Goal: Check status: Check status

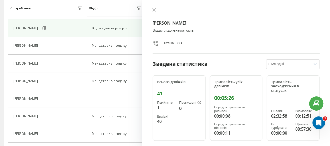
scroll to position [52, 0]
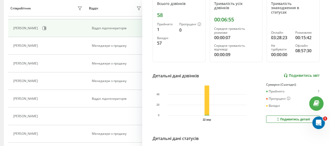
click at [293, 75] on link "Подивитись звіт" at bounding box center [302, 75] width 36 height 4
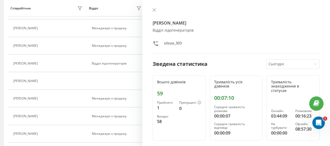
scroll to position [99, 0]
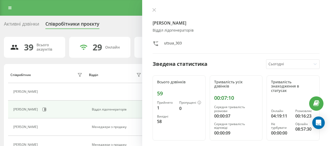
scroll to position [24, 0]
